Goal: Navigation & Orientation: Find specific page/section

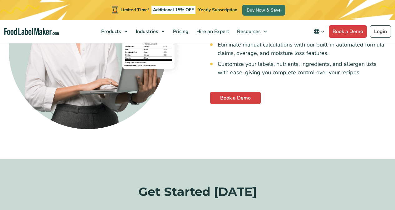
scroll to position [1688, 0]
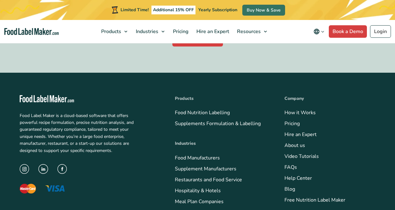
click at [285, 197] on link "Free Nutrition Label Maker" at bounding box center [315, 200] width 61 height 7
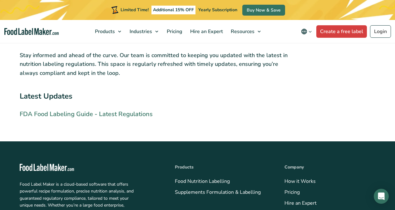
scroll to position [1460, 0]
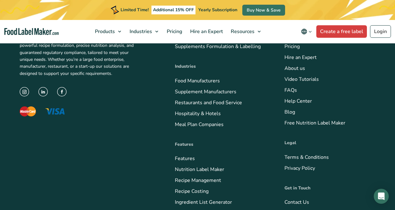
click at [285, 172] on link "Privacy Policy" at bounding box center [300, 168] width 31 height 7
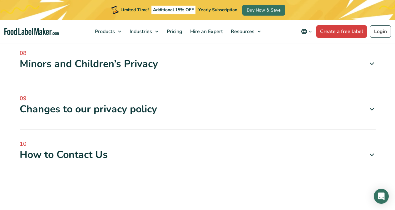
scroll to position [509, 0]
